Goal: Navigation & Orientation: Find specific page/section

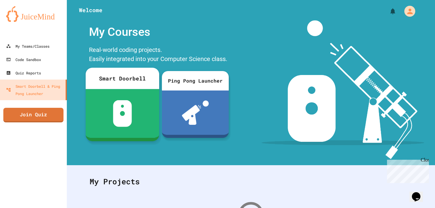
scroll to position [9, 0]
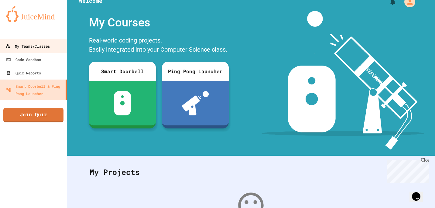
click at [38, 45] on div "My Teams/Classes" at bounding box center [27, 47] width 45 height 8
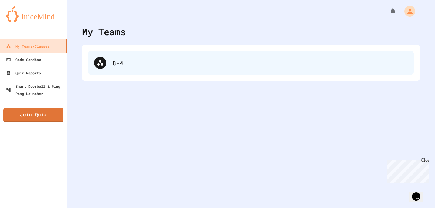
click at [104, 65] on icon at bounding box center [100, 62] width 7 height 7
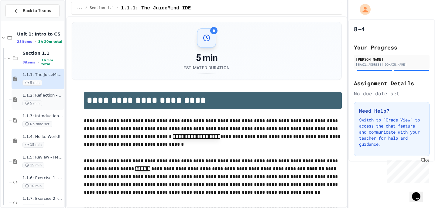
scroll to position [280, 0]
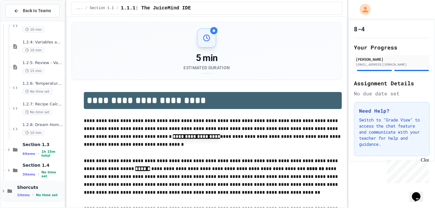
click at [24, 188] on span "Shorcuts" at bounding box center [40, 187] width 46 height 5
click at [19, 196] on span "1 items" at bounding box center [23, 195] width 13 height 4
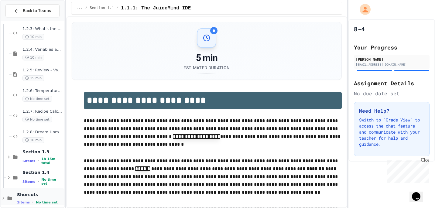
click at [19, 196] on span "Shorcuts" at bounding box center [40, 194] width 46 height 5
click at [24, 194] on span "Shorcuts" at bounding box center [40, 194] width 46 height 5
click at [29, 194] on span "Shorcuts" at bounding box center [40, 194] width 46 height 5
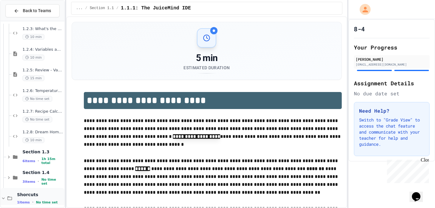
click at [38, 194] on span "Shorcuts" at bounding box center [40, 194] width 46 height 5
click at [39, 202] on span "No time set" at bounding box center [47, 203] width 22 height 4
click at [19, 202] on span "1 items" at bounding box center [23, 203] width 13 height 4
click at [48, 197] on span "Shorcuts" at bounding box center [40, 194] width 46 height 5
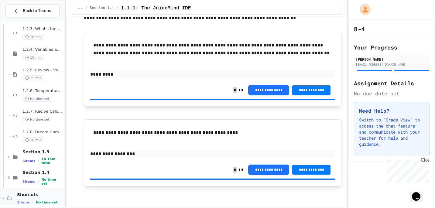
click at [45, 198] on div "Shorcuts 1 items • No time set" at bounding box center [40, 198] width 46 height 13
click at [46, 181] on span "No time set" at bounding box center [52, 182] width 22 height 8
click at [22, 193] on div "Greeting Bot No time set" at bounding box center [38, 198] width 53 height 21
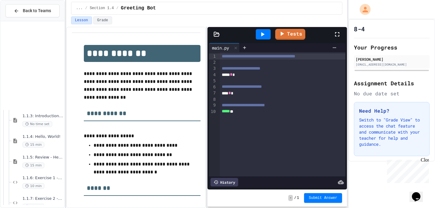
scroll to position [342, 0]
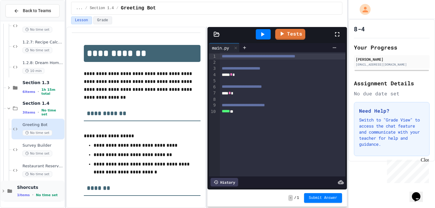
click at [26, 189] on span "Shorcuts" at bounding box center [40, 187] width 46 height 5
click at [3, 191] on icon at bounding box center [3, 191] width 3 height 2
click at [32, 189] on span "Shorcuts" at bounding box center [40, 187] width 46 height 5
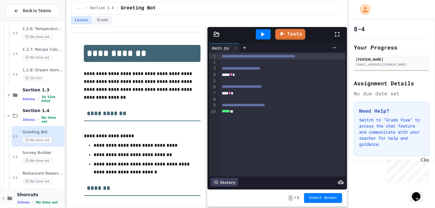
click at [26, 200] on div "Shorcuts 1 items • No time set" at bounding box center [40, 198] width 46 height 13
click at [26, 204] on span "1 items" at bounding box center [23, 203] width 13 height 4
drag, startPoint x: 26, startPoint y: 200, endPoint x: 45, endPoint y: 204, distance: 19.0
click at [45, 204] on span "No time set" at bounding box center [47, 203] width 22 height 4
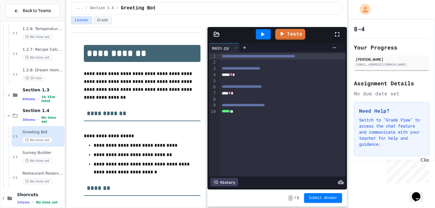
click at [45, 204] on span "No time set" at bounding box center [47, 203] width 22 height 4
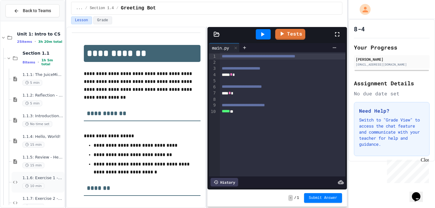
scroll to position [342, 0]
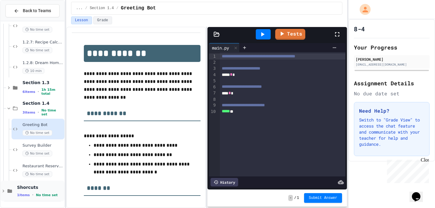
click at [42, 191] on div "Shorcuts 1 items • No time set" at bounding box center [40, 191] width 46 height 13
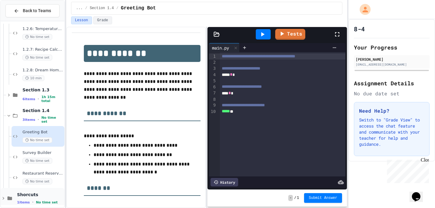
click at [47, 198] on div "Shorcuts 1 items • No time set" at bounding box center [40, 198] width 46 height 13
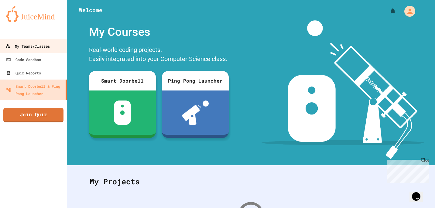
click at [34, 44] on div "My Teams/Classes" at bounding box center [27, 47] width 45 height 8
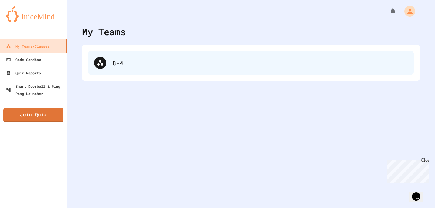
click at [119, 65] on div "8-4" at bounding box center [259, 62] width 295 height 9
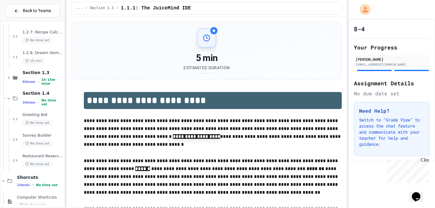
scroll to position [363, 0]
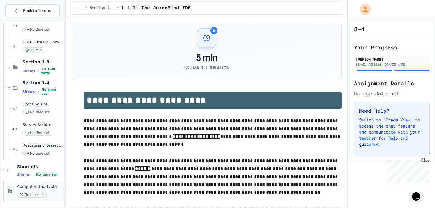
click at [51, 195] on div "No time set" at bounding box center [40, 195] width 46 height 6
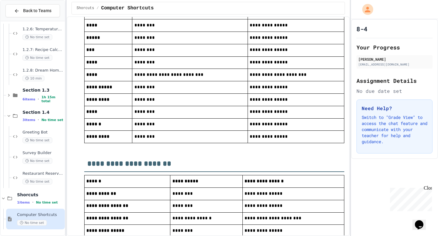
scroll to position [319, 0]
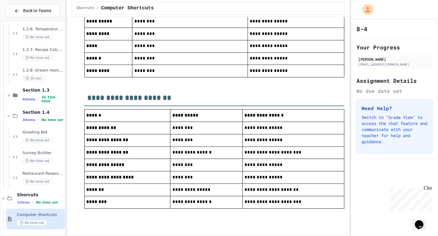
click at [174, 92] on h2 "**********" at bounding box center [214, 95] width 260 height 21
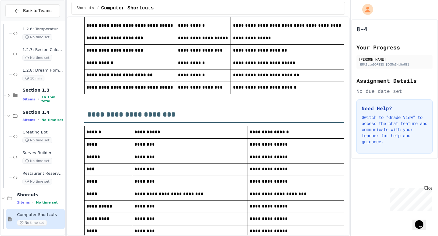
scroll to position [0, 0]
